Goal: Information Seeking & Learning: Find specific page/section

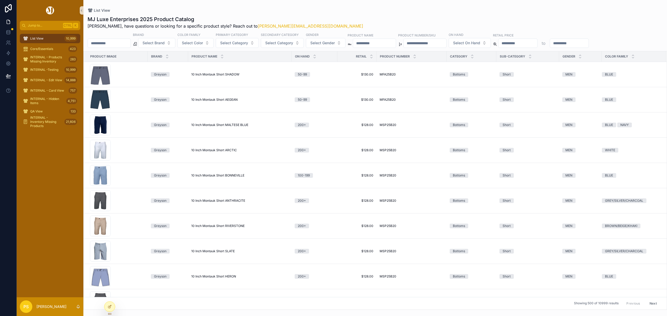
click at [37, 38] on span "List View" at bounding box center [36, 38] width 13 height 4
click at [335, 43] on span "Select Gender" at bounding box center [322, 42] width 24 height 5
click at [335, 16] on div "MJ Luxe Enterprises 2025 Product Catalog Philip, have questions or looking for …" at bounding box center [375, 23] width 575 height 14
click at [332, 43] on span "Select Gender" at bounding box center [322, 42] width 24 height 5
click at [320, 70] on div "WOMEN" at bounding box center [340, 73] width 63 height 8
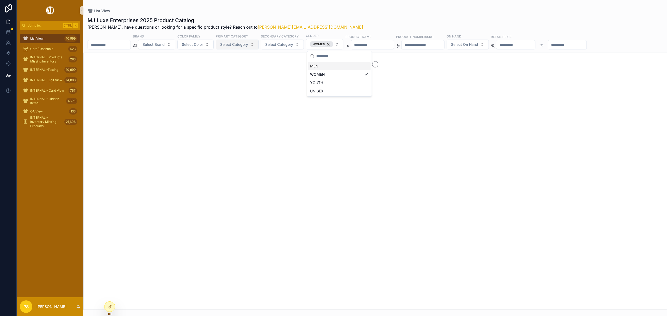
click at [248, 46] on span "Select Category" at bounding box center [234, 44] width 28 height 5
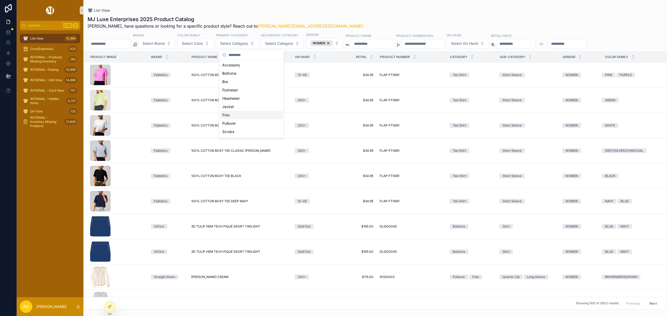
click at [234, 115] on div "Polo" at bounding box center [251, 115] width 63 height 8
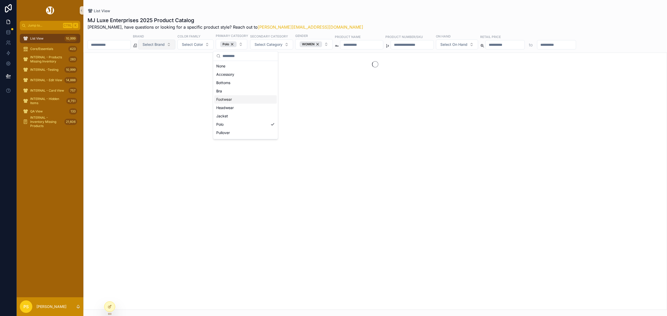
click at [165, 46] on span "Select Brand" at bounding box center [154, 44] width 22 height 5
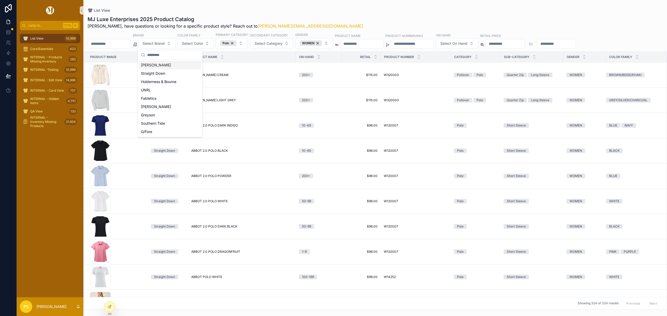
click at [152, 66] on div "Peter Millar" at bounding box center [170, 65] width 63 height 8
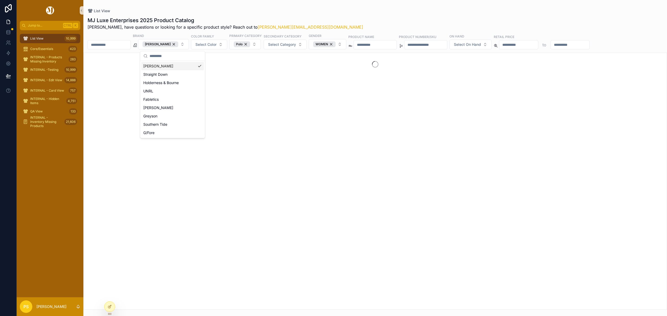
click at [364, 8] on div "List View MJ Luxe Enterprises 2025 Product Catalog Philip, have questions or lo…" at bounding box center [375, 155] width 584 height 310
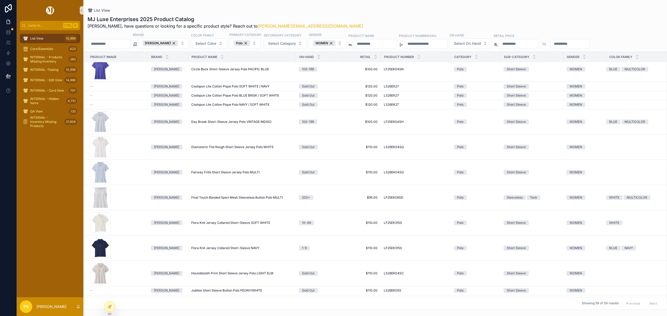
scroll to position [442, 0]
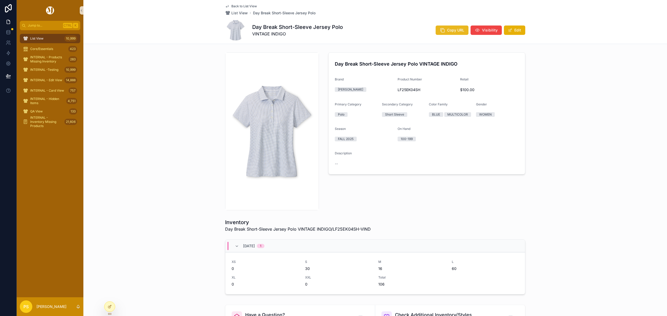
click at [443, 30] on icon "scrollable content" at bounding box center [442, 30] width 5 height 5
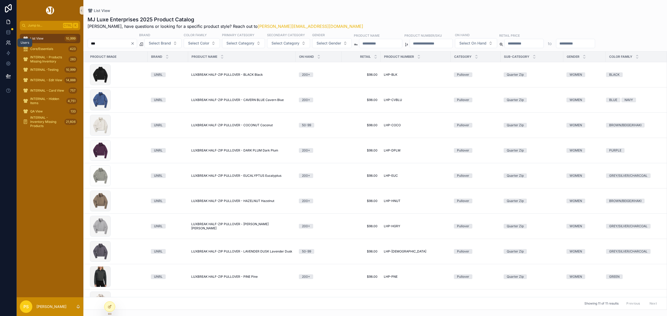
click at [8, 44] on icon at bounding box center [7, 44] width 3 height 1
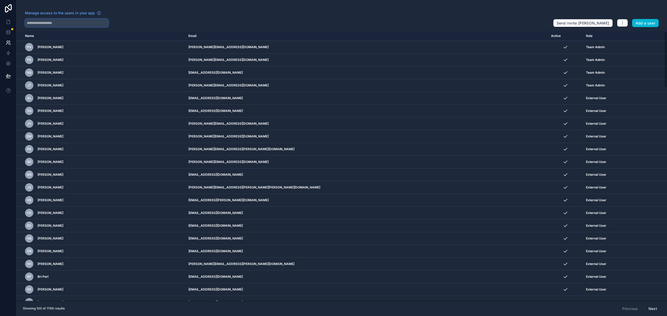
click at [82, 23] on input "text" at bounding box center [66, 23] width 83 height 8
type input "*****"
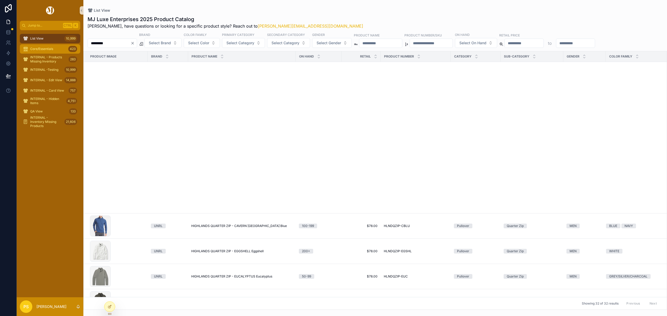
scroll to position [416, 0]
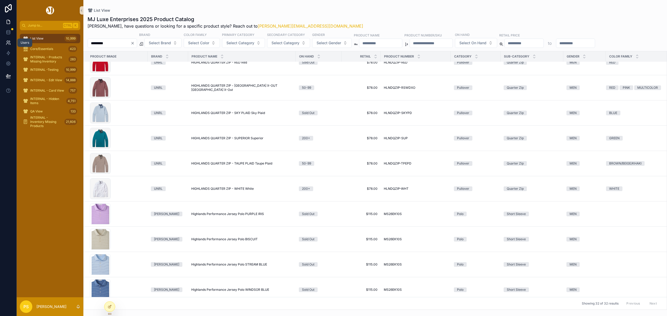
click at [7, 44] on icon at bounding box center [8, 42] width 5 height 5
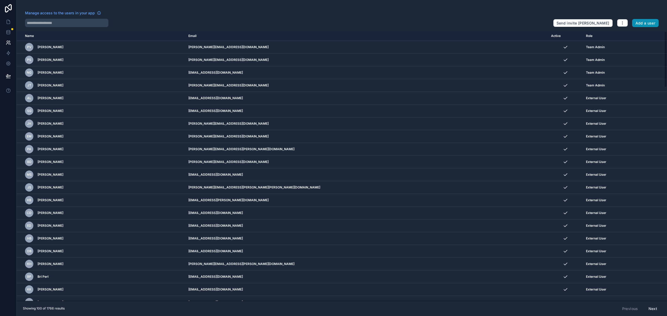
click at [648, 24] on button "Add a user" at bounding box center [645, 23] width 27 height 8
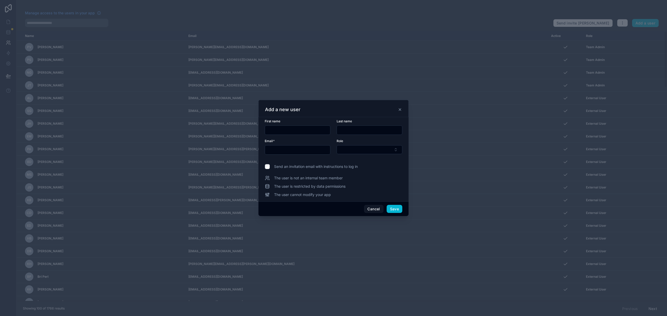
click at [290, 131] on input "text" at bounding box center [297, 130] width 65 height 7
paste input "*****"
type input "*****"
click at [356, 131] on input "text" at bounding box center [369, 130] width 65 height 7
paste input "*******"
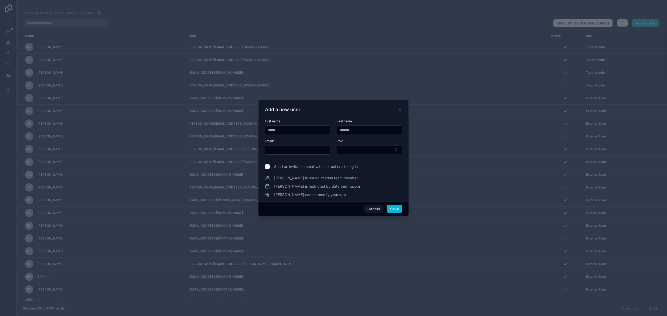
type input "*******"
click at [314, 152] on input "text" at bounding box center [297, 149] width 65 height 7
paste input "**********"
type input "**********"
click at [357, 151] on button "Select Button" at bounding box center [370, 149] width 66 height 9
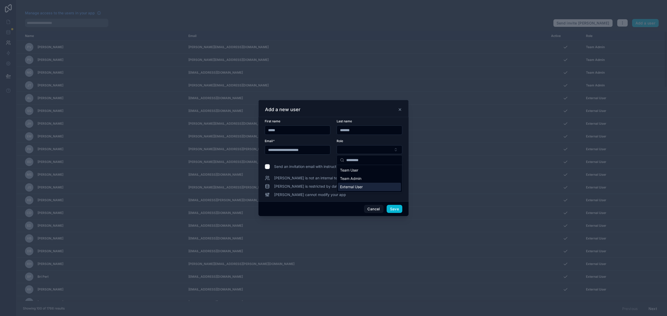
click at [355, 187] on span "External User" at bounding box center [351, 186] width 23 height 5
click at [394, 209] on button "Save" at bounding box center [395, 209] width 16 height 8
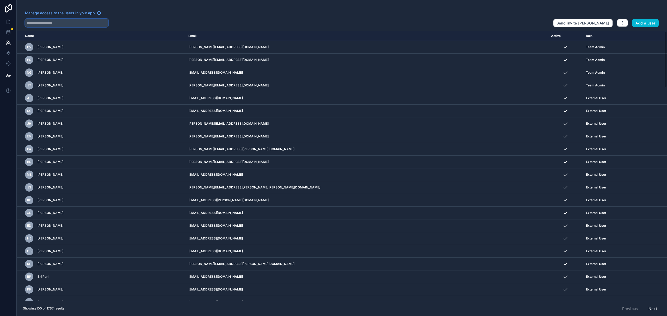
click at [64, 23] on input "text" at bounding box center [66, 23] width 83 height 8
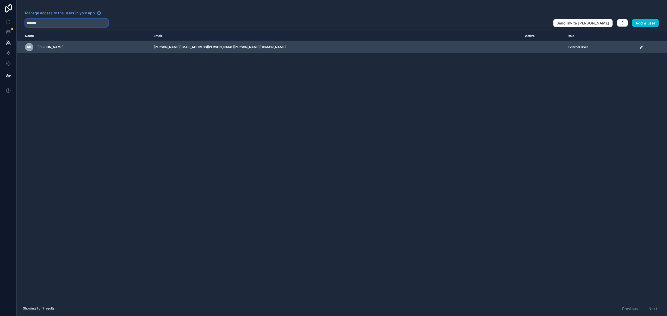
type input "*******"
click at [639, 47] on icon "scrollable content" at bounding box center [641, 47] width 4 height 4
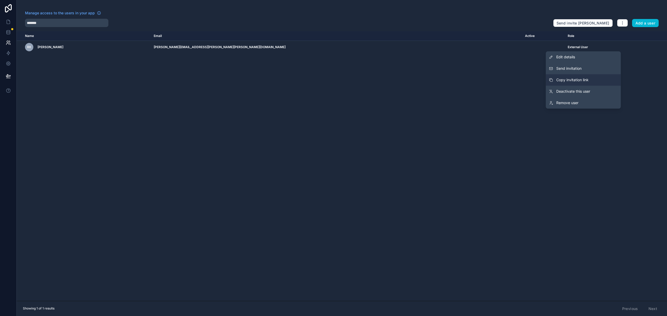
click at [588, 77] on span "Copy invitation link" at bounding box center [572, 79] width 32 height 5
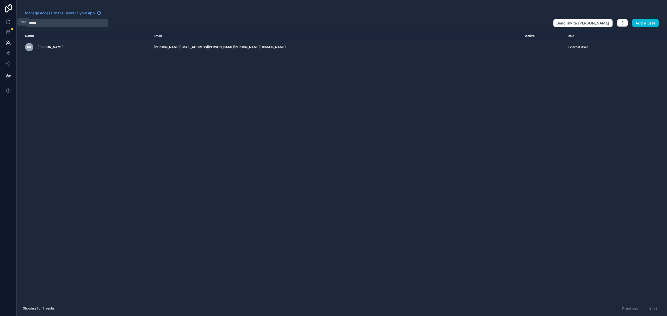
drag, startPoint x: 8, startPoint y: 21, endPoint x: 13, endPoint y: 17, distance: 6.7
click at [8, 21] on icon at bounding box center [8, 21] width 5 height 5
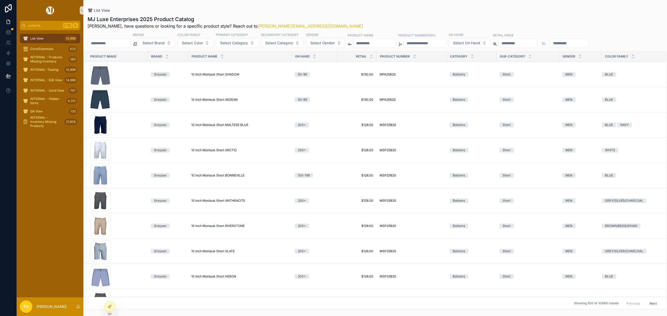
click at [113, 46] on input "scrollable content" at bounding box center [109, 43] width 43 height 7
type input "*********"
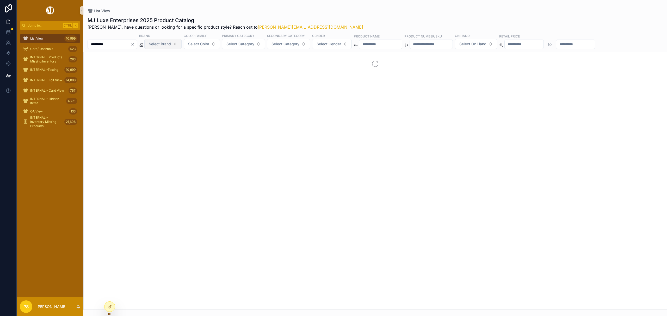
click at [169, 43] on span "Select Brand" at bounding box center [160, 43] width 22 height 5
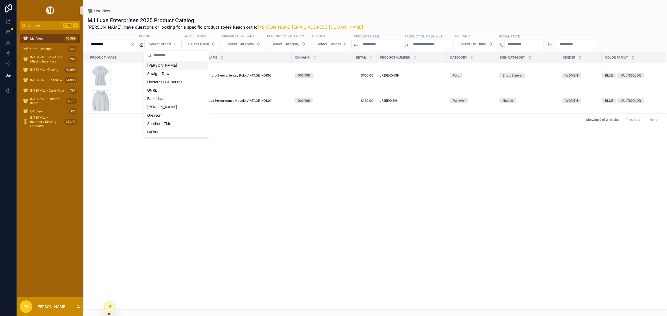
click at [165, 66] on div "[PERSON_NAME]" at bounding box center [176, 65] width 63 height 8
click at [317, 1] on div "List View MJ Luxe Enterprises 2025 Product Catalog Philip, have questions or lo…" at bounding box center [375, 155] width 584 height 310
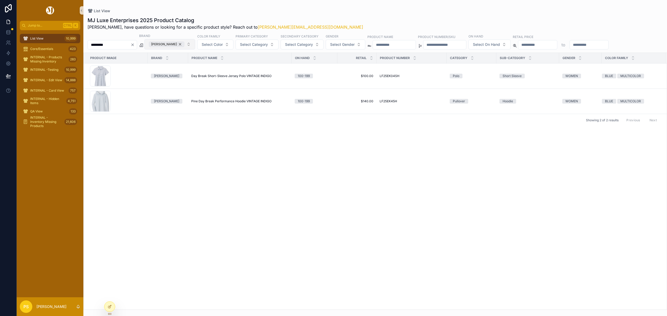
click at [184, 44] on div "[PERSON_NAME]" at bounding box center [167, 44] width 36 height 6
click at [127, 47] on input "*********" at bounding box center [109, 44] width 43 height 7
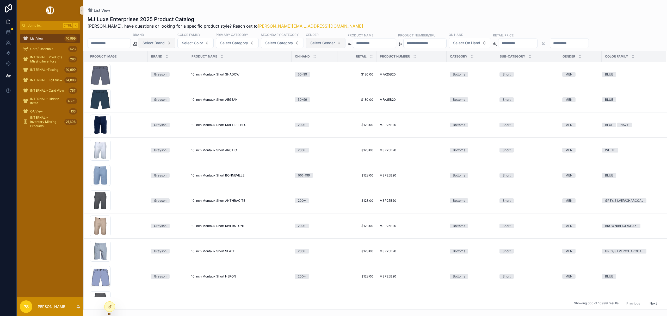
click at [335, 44] on span "Select Gender" at bounding box center [322, 42] width 24 height 5
click at [325, 66] on div "MEN" at bounding box center [340, 64] width 63 height 8
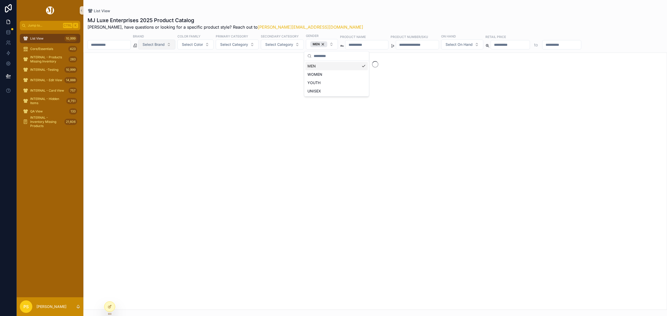
click at [351, 18] on div "MJ Luxe Enterprises 2025 Product Catalog Philip, have questions or looking for …" at bounding box center [375, 24] width 575 height 14
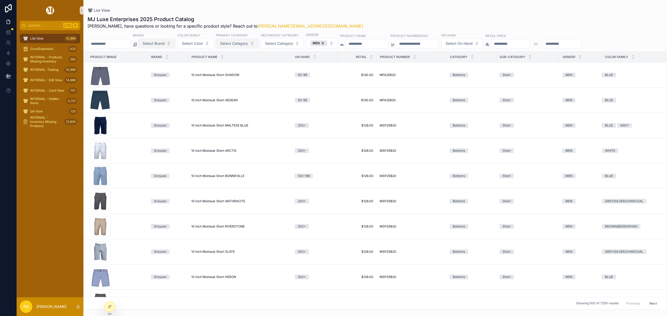
click at [239, 45] on span "Select Category" at bounding box center [234, 43] width 28 height 5
click at [343, 5] on div "List View MJ Luxe Enterprises 2025 Product Catalog Philip, have questions or lo…" at bounding box center [375, 155] width 584 height 310
click at [165, 45] on span "Select Brand" at bounding box center [154, 43] width 22 height 5
click at [161, 66] on div "Peter Millar" at bounding box center [170, 65] width 63 height 8
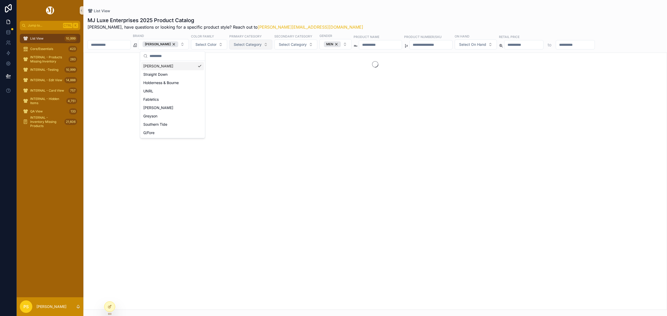
click at [246, 44] on span "Select Category" at bounding box center [248, 44] width 28 height 5
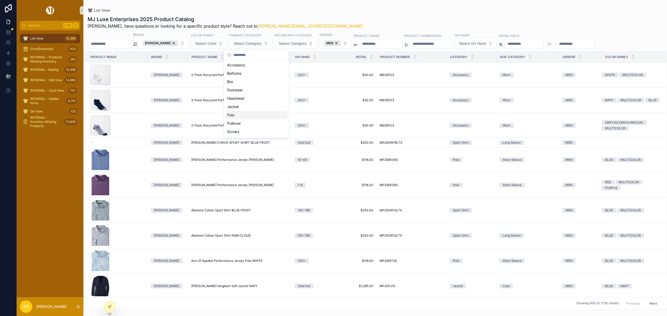
click at [238, 117] on div "Polo" at bounding box center [256, 115] width 63 height 8
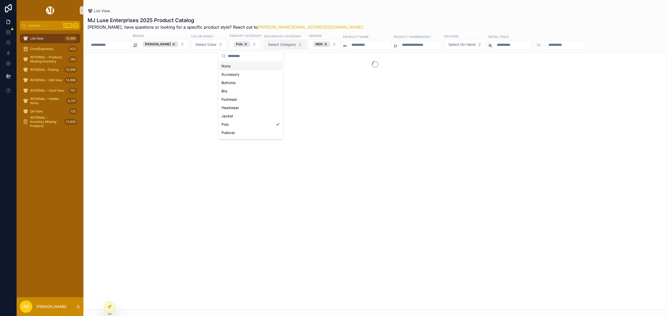
click at [288, 45] on span "Select Category" at bounding box center [282, 44] width 28 height 5
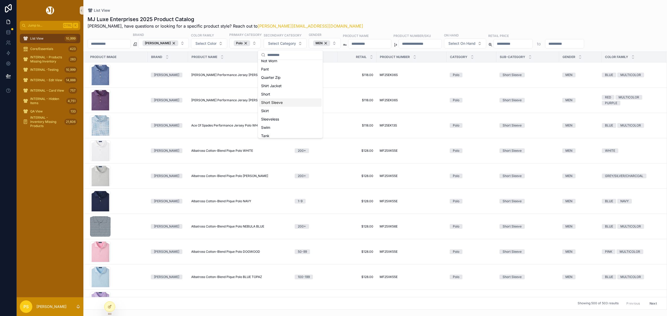
click at [279, 103] on div "Short Sleeve" at bounding box center [290, 102] width 63 height 8
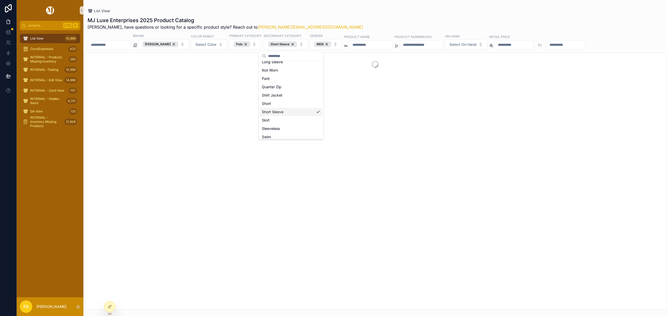
scroll to position [113, 0]
click at [358, 11] on div "List View" at bounding box center [375, 10] width 575 height 5
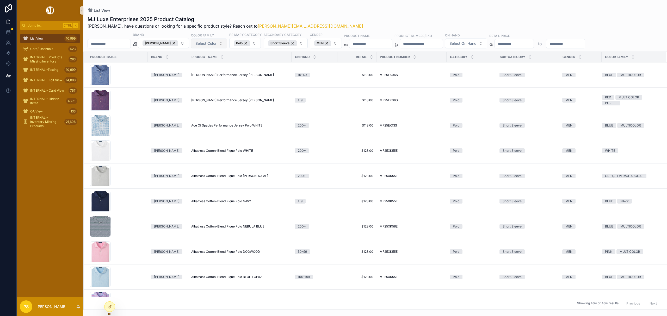
click at [214, 46] on span "Select Color" at bounding box center [205, 43] width 21 height 5
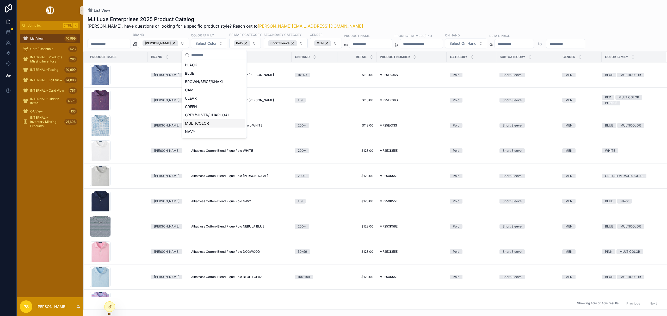
click at [202, 123] on div "MULTICOLOR" at bounding box center [214, 123] width 63 height 8
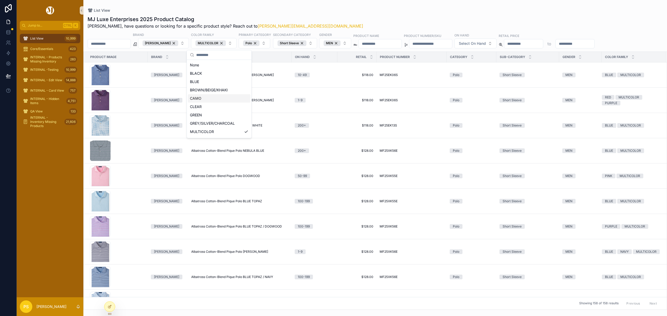
click at [367, 13] on div "MJ Luxe Enterprises 2025 Product Catalog Philip, have questions or looking for …" at bounding box center [375, 162] width 584 height 298
click at [486, 45] on span "Select On Hand" at bounding box center [472, 43] width 27 height 5
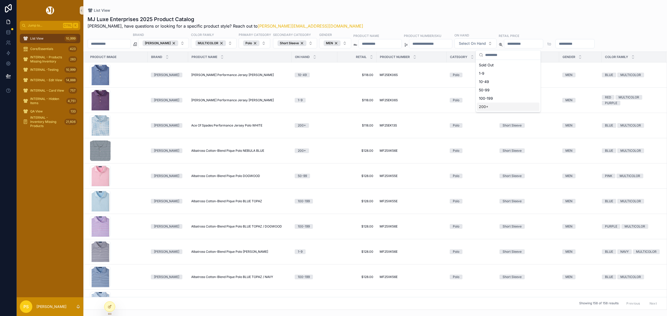
click at [491, 108] on div "200+" at bounding box center [508, 107] width 63 height 8
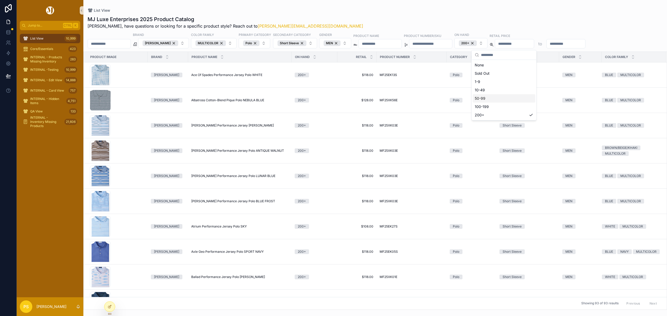
click at [355, 10] on div "List View" at bounding box center [375, 10] width 575 height 4
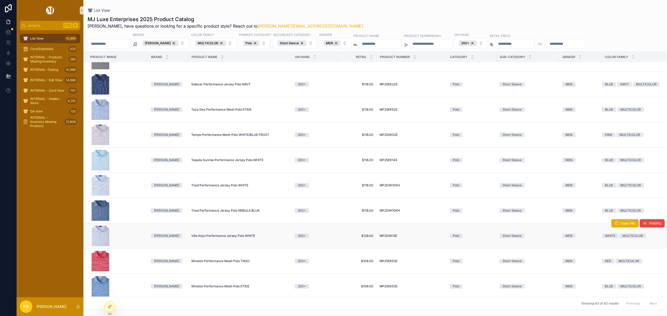
scroll to position [2122, 0]
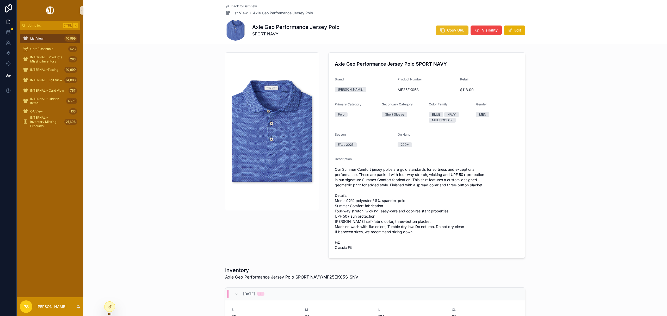
click at [442, 33] on button "Copy URL" at bounding box center [452, 30] width 33 height 9
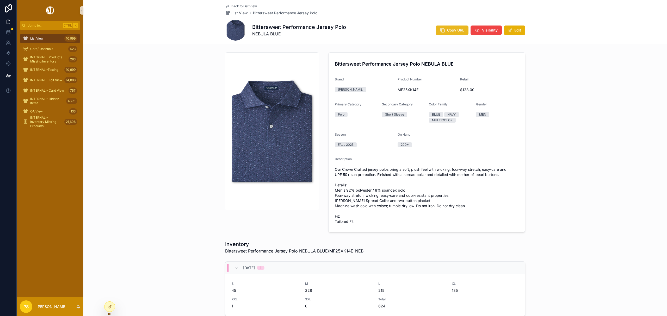
click at [442, 30] on icon "scrollable content" at bounding box center [442, 30] width 5 height 5
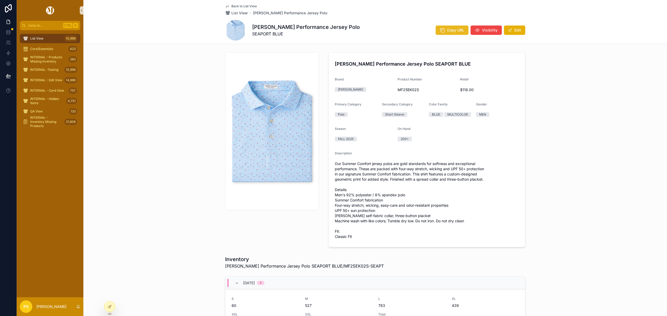
click at [442, 32] on icon "scrollable content" at bounding box center [442, 30] width 5 height 5
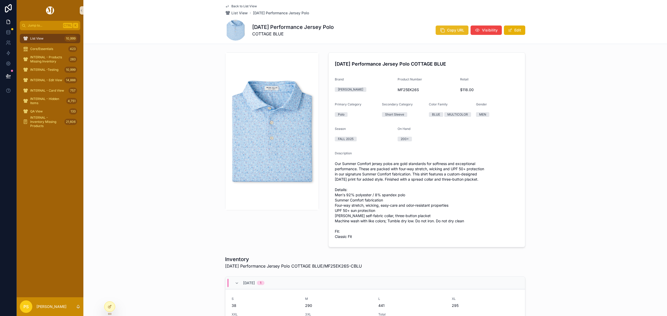
click at [451, 31] on span "Copy URL" at bounding box center [455, 30] width 17 height 5
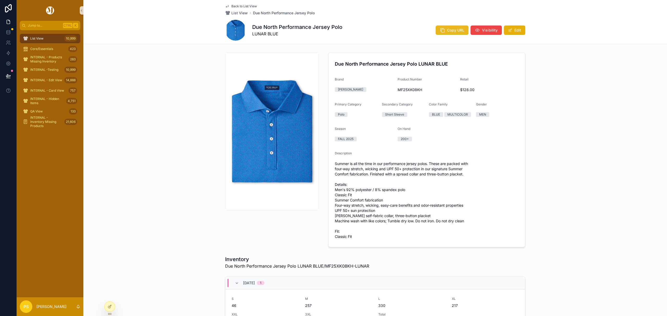
click at [440, 31] on icon "scrollable content" at bounding box center [442, 30] width 5 height 5
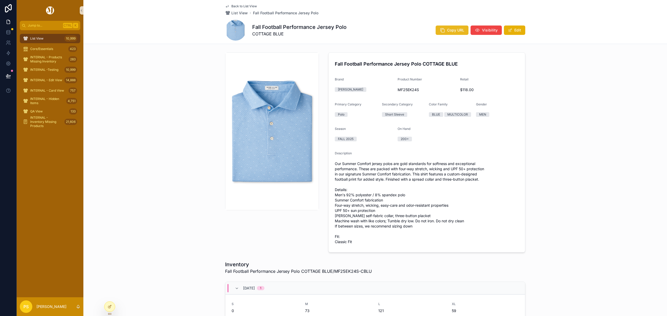
click at [447, 30] on span "Copy URL" at bounding box center [455, 30] width 17 height 5
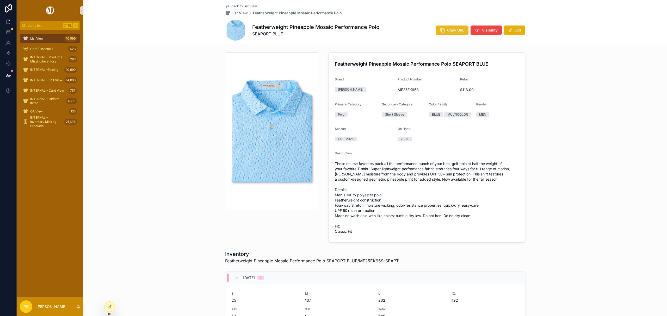
click at [456, 30] on span "Copy URL" at bounding box center [455, 30] width 17 height 5
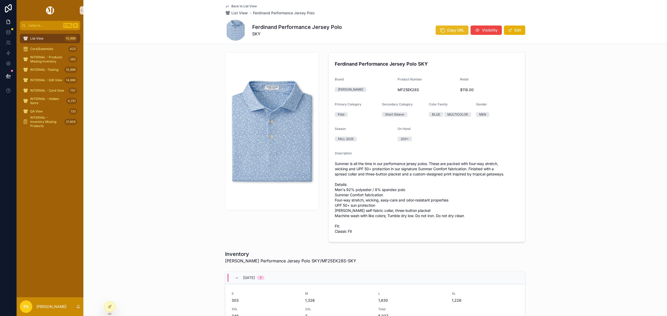
click at [449, 33] on button "Copy URL" at bounding box center [452, 30] width 33 height 9
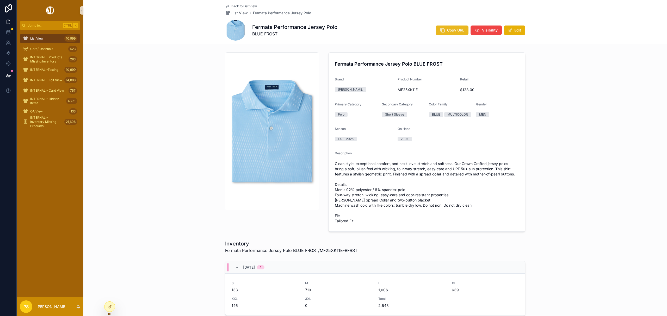
click at [447, 31] on span "Copy URL" at bounding box center [455, 30] width 17 height 5
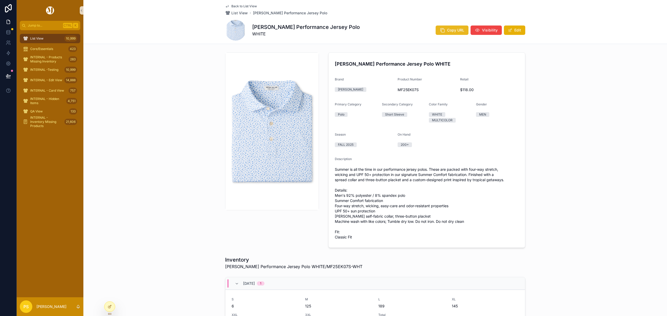
click at [452, 32] on span "Copy URL" at bounding box center [455, 30] width 17 height 5
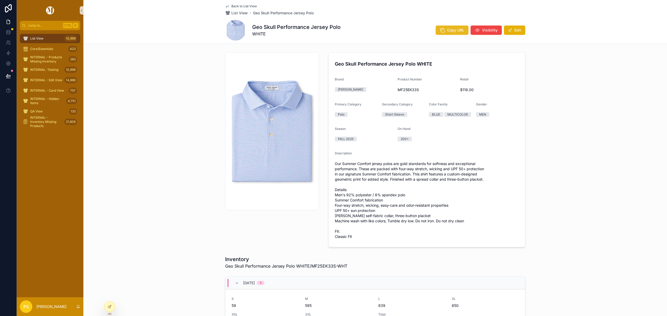
click at [447, 33] on span "Copy URL" at bounding box center [455, 30] width 17 height 5
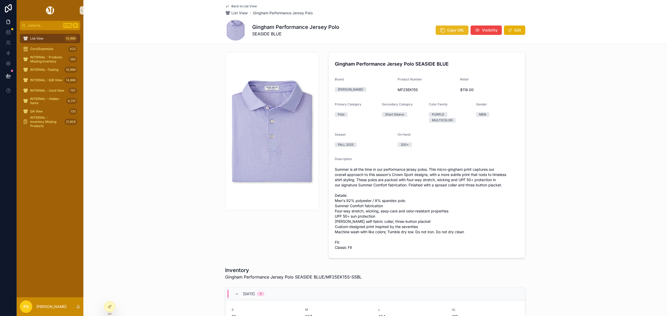
click at [448, 30] on span "Copy URL" at bounding box center [455, 30] width 17 height 5
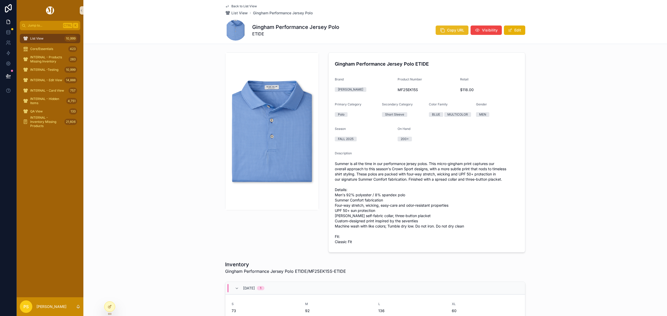
click at [447, 31] on span "Copy URL" at bounding box center [455, 30] width 17 height 5
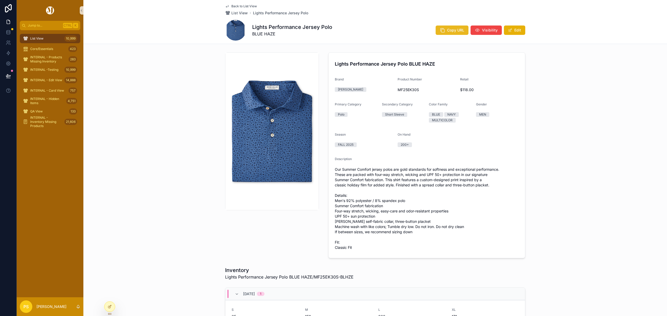
click at [448, 29] on span "Copy URL" at bounding box center [455, 30] width 17 height 5
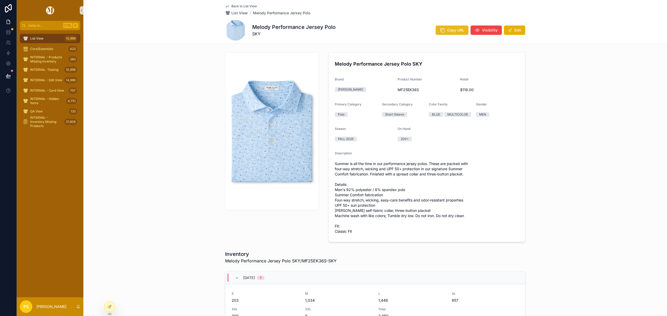
click at [440, 30] on icon "scrollable content" at bounding box center [442, 30] width 5 height 5
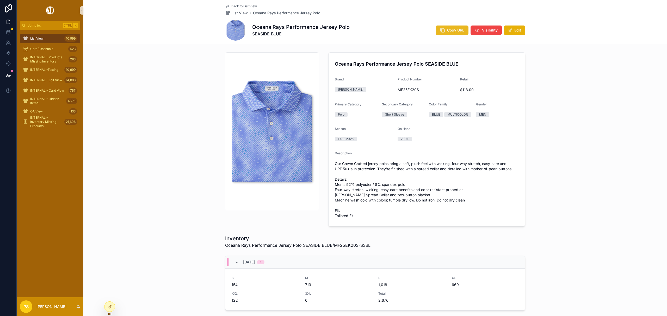
click at [447, 30] on span "Copy URL" at bounding box center [455, 30] width 17 height 5
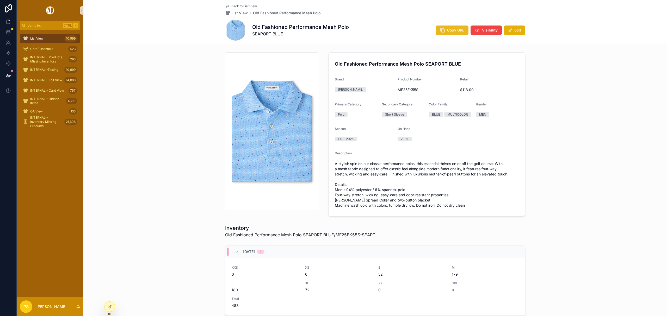
click at [455, 30] on span "Copy URL" at bounding box center [455, 30] width 17 height 5
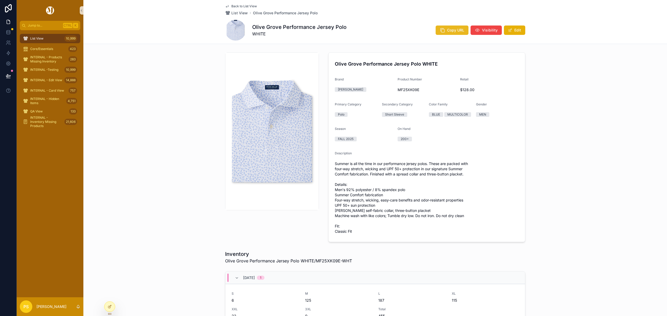
click at [450, 32] on span "Copy URL" at bounding box center [455, 30] width 17 height 5
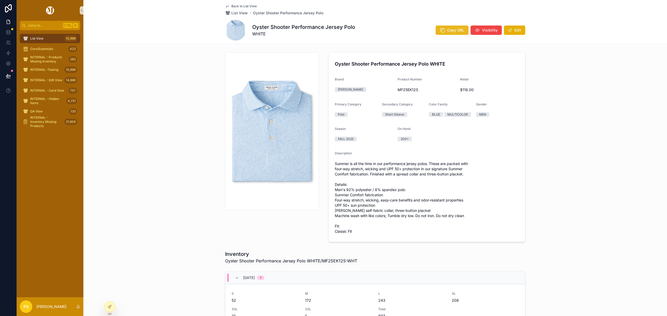
click at [451, 29] on span "Copy URL" at bounding box center [455, 30] width 17 height 5
click at [450, 31] on span "Copy URL" at bounding box center [455, 30] width 17 height 5
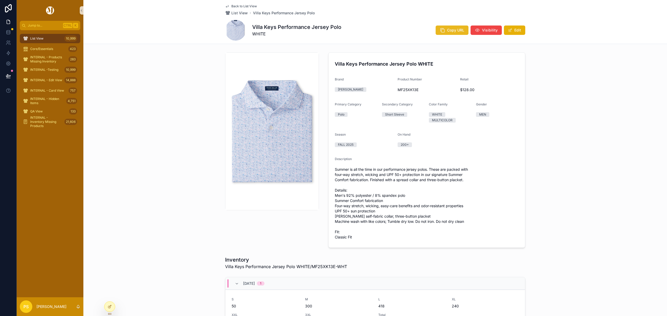
click at [444, 32] on button "Copy URL" at bounding box center [452, 30] width 33 height 9
drag, startPoint x: 265, startPoint y: 143, endPoint x: 608, endPoint y: 169, distance: 343.3
click at [608, 175] on div "Villa Keys Performance Jersey Polo WHITE Brand [PERSON_NAME] Product Number MF2…" at bounding box center [375, 150] width 584 height 200
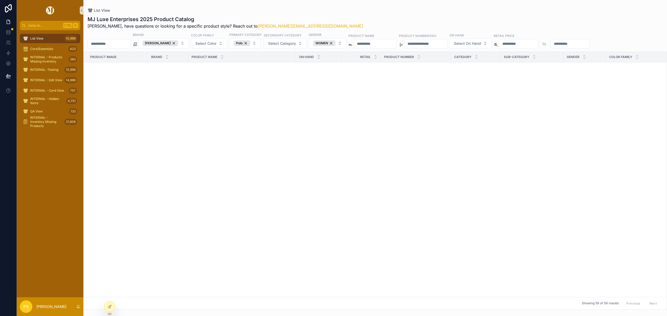
scroll to position [442, 0]
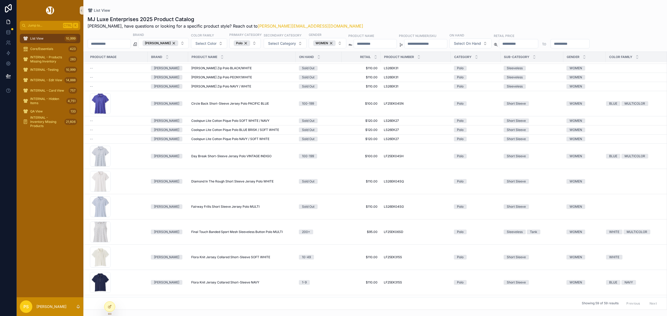
drag, startPoint x: 56, startPoint y: 39, endPoint x: 112, endPoint y: 46, distance: 56.0
click at [56, 39] on div "List View 10,999" at bounding box center [50, 38] width 54 height 8
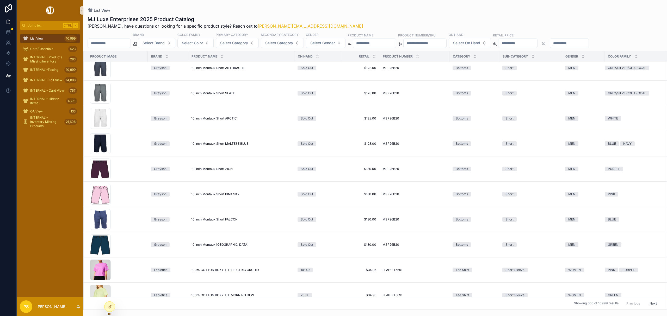
scroll to position [535, 0]
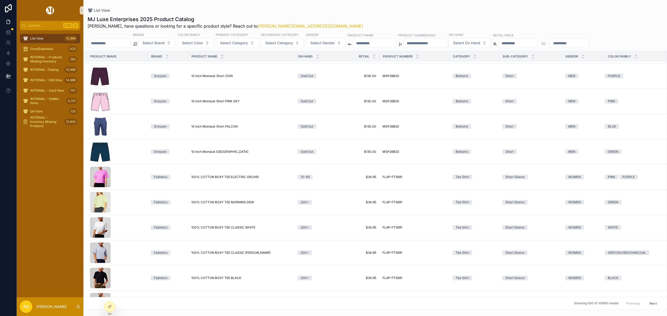
click at [113, 43] on input "scrollable content" at bounding box center [109, 43] width 43 height 7
paste input "********"
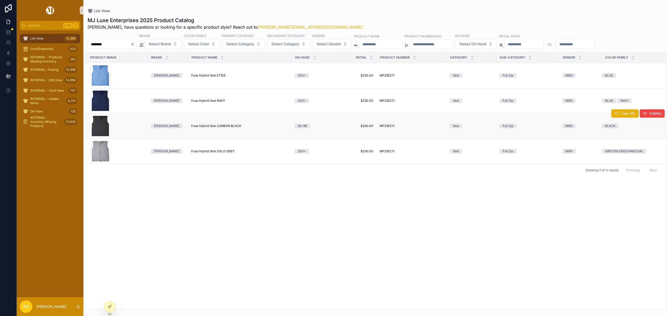
click at [203, 128] on span "Fuse Hybrid Vest CARBON BLACK" at bounding box center [216, 126] width 50 height 4
click at [35, 39] on span "List View" at bounding box center [36, 38] width 13 height 4
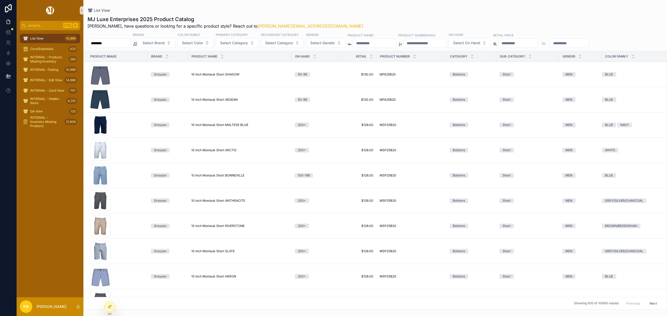
click at [114, 42] on input "********" at bounding box center [109, 43] width 43 height 7
type input "*******"
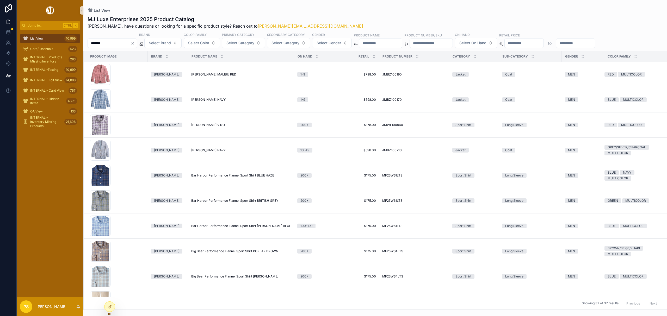
click at [595, 43] on input "scrollable content" at bounding box center [575, 43] width 39 height 7
type input "***"
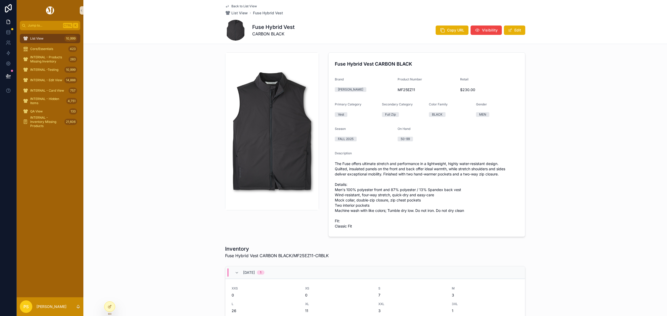
scroll to position [4, 0]
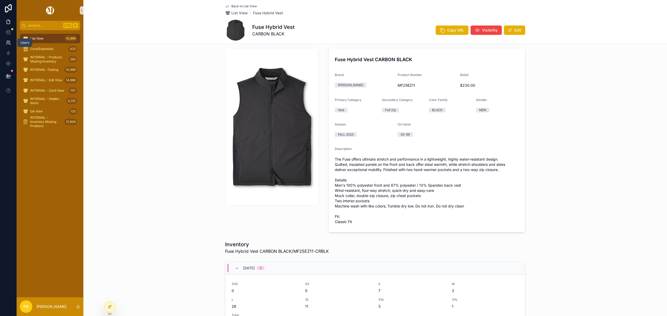
click at [8, 44] on icon at bounding box center [7, 44] width 3 height 1
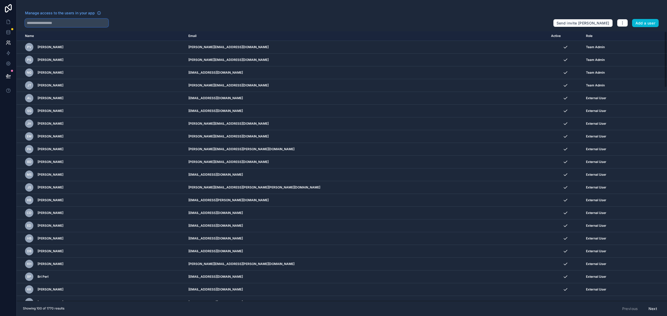
click at [50, 24] on input "text" at bounding box center [66, 23] width 83 height 8
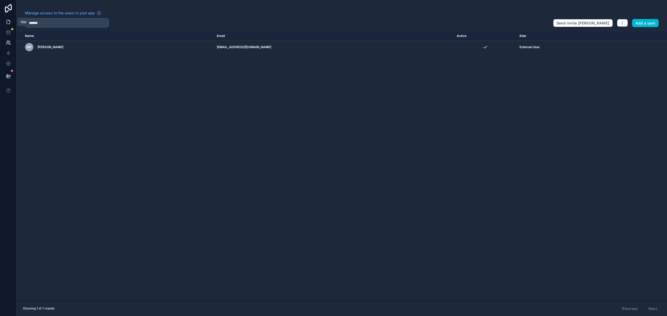
type input "********"
click at [9, 20] on icon at bounding box center [8, 21] width 5 height 5
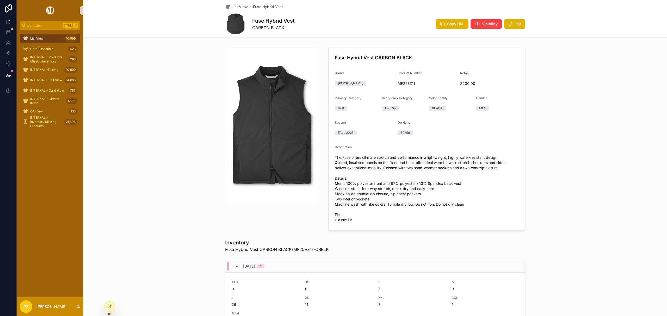
click at [53, 42] on div "List View 10,999" at bounding box center [50, 38] width 54 height 8
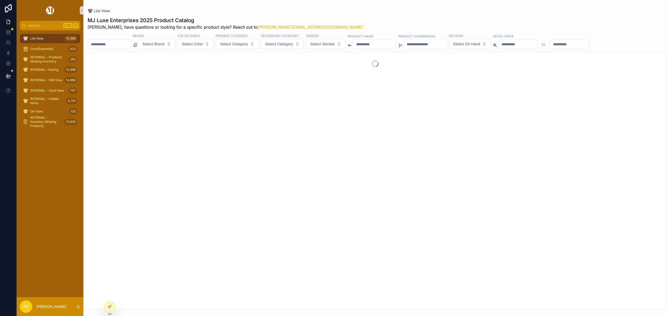
click at [112, 45] on input "scrollable content" at bounding box center [109, 44] width 43 height 7
click at [95, 45] on input "******" at bounding box center [109, 44] width 43 height 7
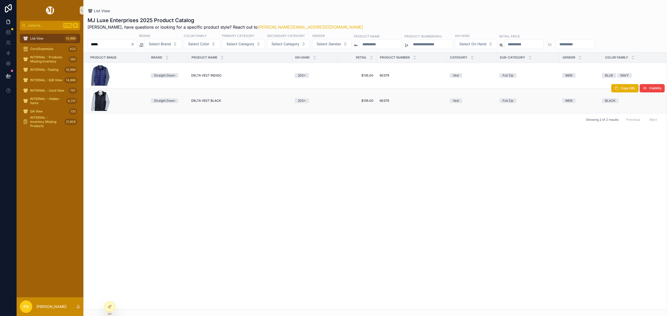
type input "*****"
click at [201, 101] on span "DELTA VEST BLACK" at bounding box center [206, 101] width 30 height 4
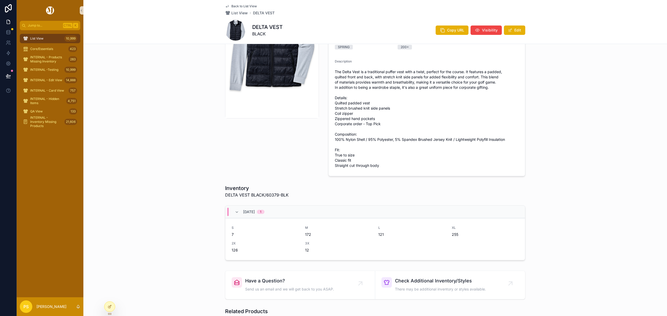
scroll to position [104, 0]
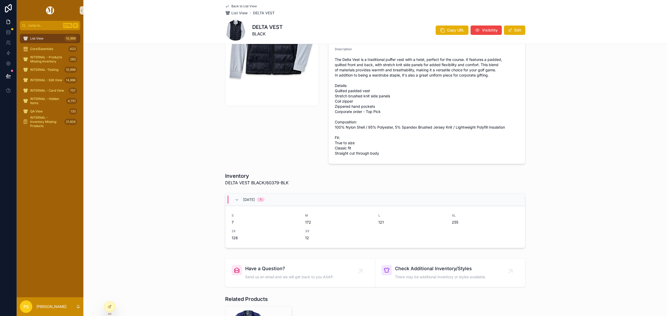
click at [40, 38] on span "List View" at bounding box center [36, 38] width 13 height 4
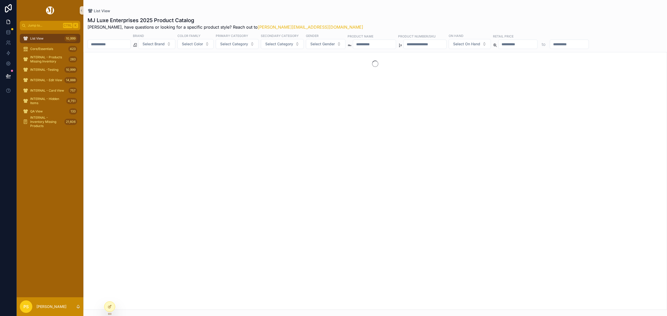
click at [103, 45] on input "scrollable content" at bounding box center [109, 44] width 43 height 7
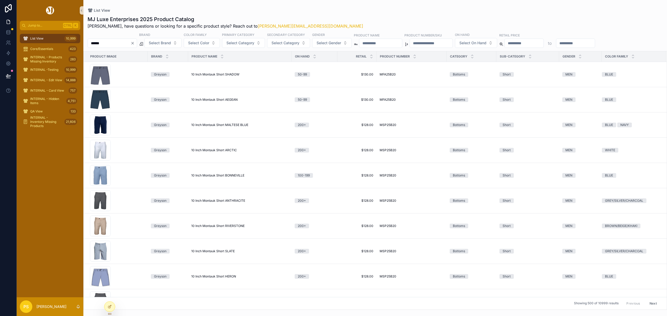
type input "******"
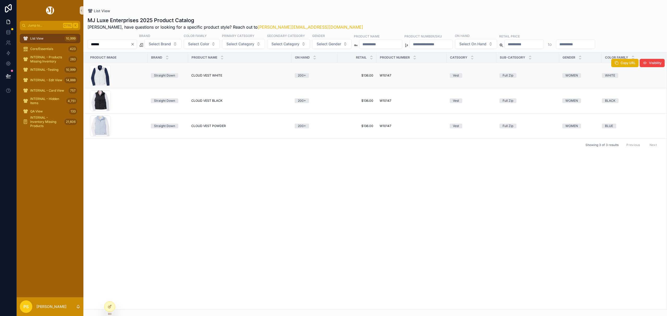
click at [201, 76] on span "CLOUD VEST WHITE" at bounding box center [206, 75] width 31 height 4
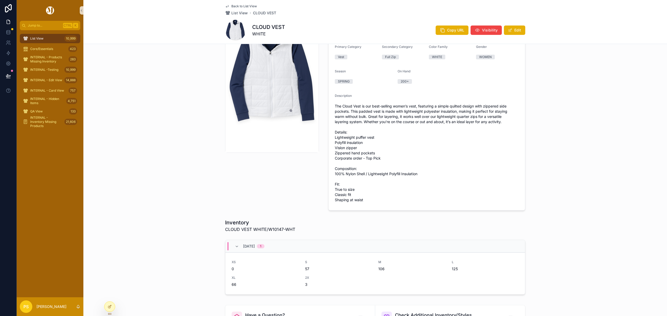
scroll to position [69, 0]
